Goal: Information Seeking & Learning: Find specific fact

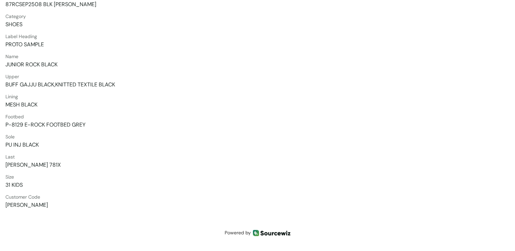
scroll to position [167, 0]
drag, startPoint x: 6, startPoint y: 164, endPoint x: 51, endPoint y: 164, distance: 44.6
click at [51, 164] on span "[PERSON_NAME] 781X" at bounding box center [257, 164] width 504 height 7
copy span "[PERSON_NAME] 781X"
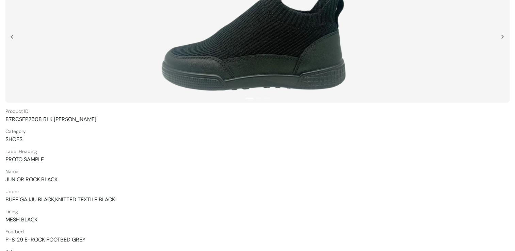
scroll to position [31, 0]
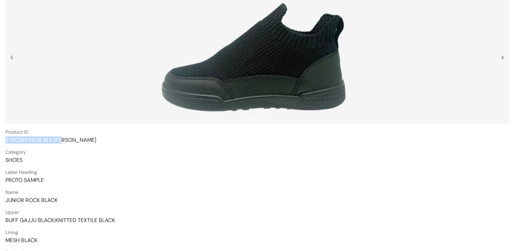
drag, startPoint x: 6, startPoint y: 140, endPoint x: 72, endPoint y: 140, distance: 66.4
click at [72, 140] on span "87RCSEP2508 BLK [PERSON_NAME]" at bounding box center [257, 139] width 504 height 7
copy span "87RCSEP2508 BLK [PERSON_NAME]"
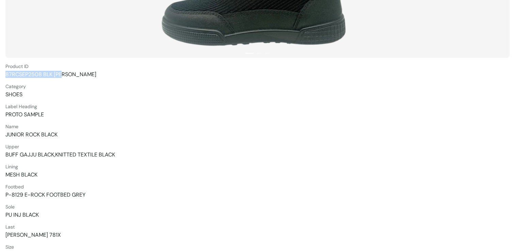
scroll to position [133, 0]
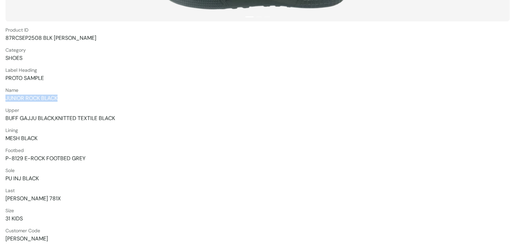
drag, startPoint x: 6, startPoint y: 98, endPoint x: 59, endPoint y: 97, distance: 52.1
click at [59, 97] on span "JUNIOR ROCK BLACK" at bounding box center [257, 98] width 504 height 7
copy span "JUNIOR ROCK BLACK"
drag, startPoint x: 5, startPoint y: 116, endPoint x: 54, endPoint y: 114, distance: 48.7
click at [54, 115] on span "BUFF GAJJU BLACK,KNITTED TEXTILE BLACK" at bounding box center [257, 118] width 504 height 7
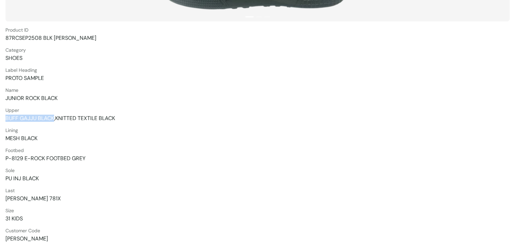
copy span "BUFF GAJJU BLACK"
drag, startPoint x: 55, startPoint y: 118, endPoint x: 117, endPoint y: 115, distance: 62.0
click at [117, 115] on span "BUFF GAJJU BLACK,KNITTED TEXTILE BLACK" at bounding box center [257, 118] width 504 height 7
copy span "KNITTED TEXTILE BLACK"
drag, startPoint x: 36, startPoint y: 137, endPoint x: -1, endPoint y: 138, distance: 37.4
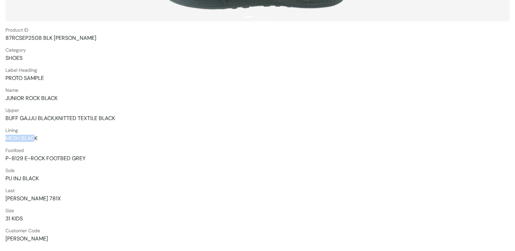
copy span "MESH BLAC"
drag, startPoint x: 6, startPoint y: 157, endPoint x: 86, endPoint y: 157, distance: 79.6
click at [86, 157] on span "P-8129 E-ROCK FOOTBED GREY" at bounding box center [257, 158] width 504 height 7
copy span "P-8129 E-ROCK FOOTBED GREY"
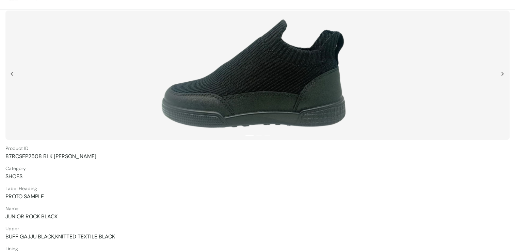
scroll to position [34, 0]
